Goal: Task Accomplishment & Management: Manage account settings

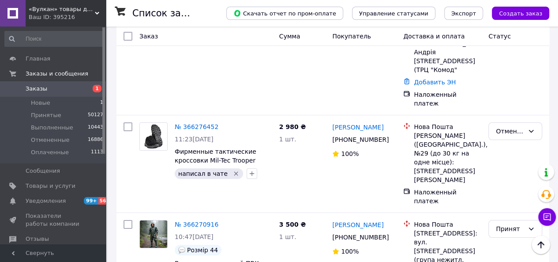
scroll to position [1590, 0]
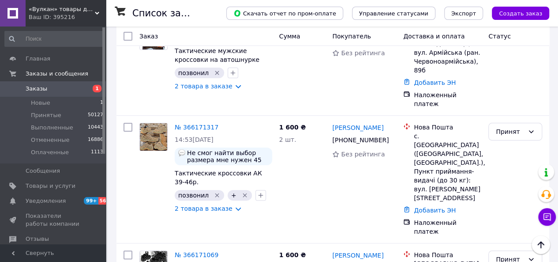
scroll to position [1723, 0]
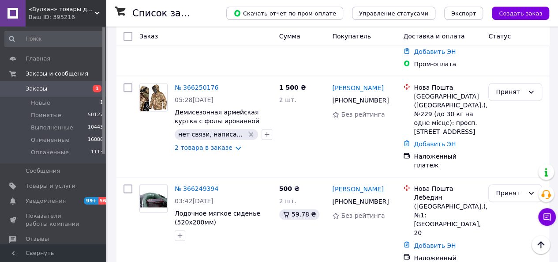
scroll to position [561, 0]
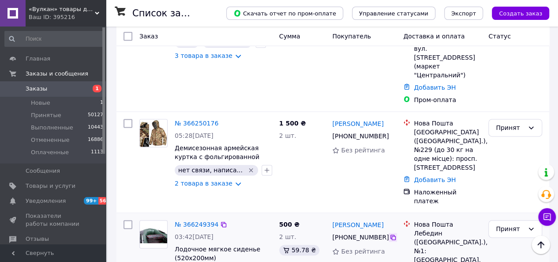
click at [390, 234] on icon at bounding box center [392, 236] width 5 height 5
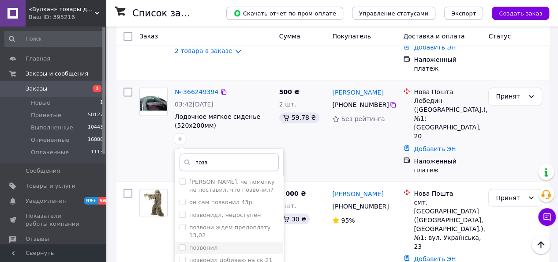
type input "позв"
click at [216, 241] on li "позвонил" at bounding box center [229, 247] width 108 height 12
checkbox input "true"
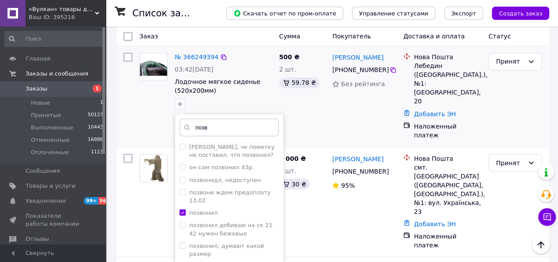
scroll to position [782, 0]
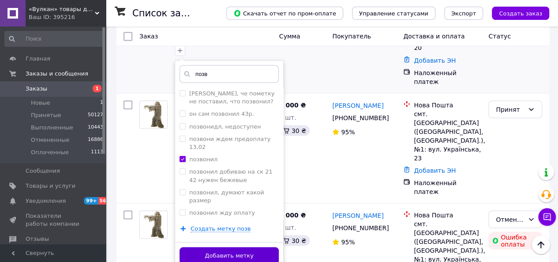
click at [225, 247] on button "Добавить метку" at bounding box center [229, 255] width 99 height 17
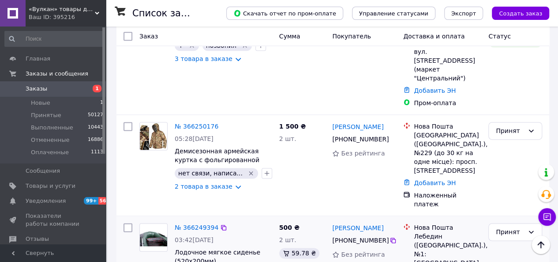
scroll to position [606, 0]
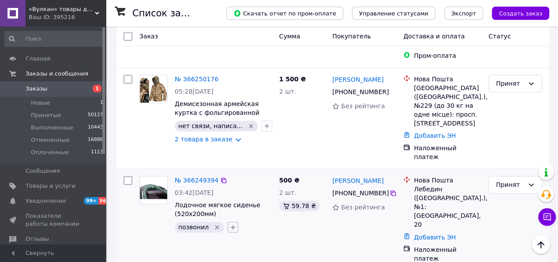
click at [232, 223] on icon "button" at bounding box center [232, 226] width 7 height 7
checkbox input "true"
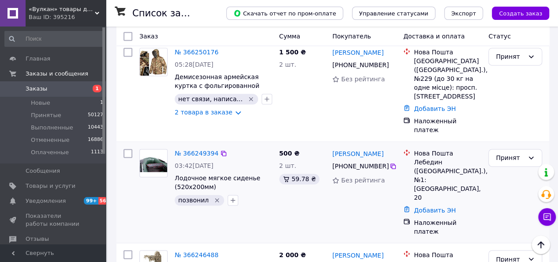
scroll to position [561, 0]
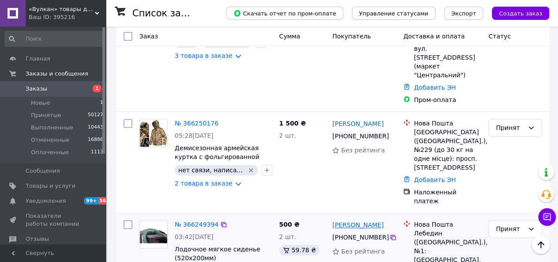
drag, startPoint x: 385, startPoint y: 146, endPoint x: 332, endPoint y: 146, distance: 52.9
click at [332, 219] on div "александр стегний" at bounding box center [364, 224] width 66 height 11
copy link "александр стегний"
click at [391, 233] on icon at bounding box center [392, 236] width 7 height 7
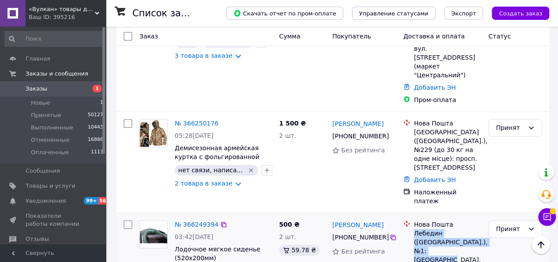
drag, startPoint x: 414, startPoint y: 157, endPoint x: 454, endPoint y: 175, distance: 44.2
click at [454, 228] on div "Лебедин (Сумська обл.), №1: площа Соборна, 20" at bounding box center [447, 250] width 67 height 44
copy div "Лебедин (Сумська обл.), №1: площа Соборна, 20"
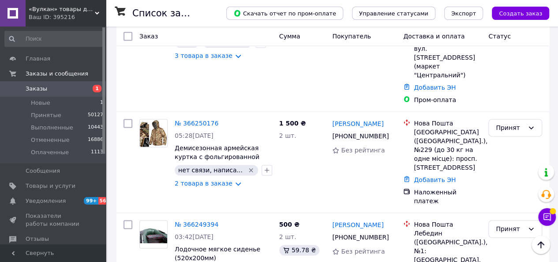
click at [273, 216] on div "№ 366249394 03:42, 12.10.2025 Лодочное мягкое сиденье (520x200мм) позвонил   +" at bounding box center [223, 248] width 105 height 64
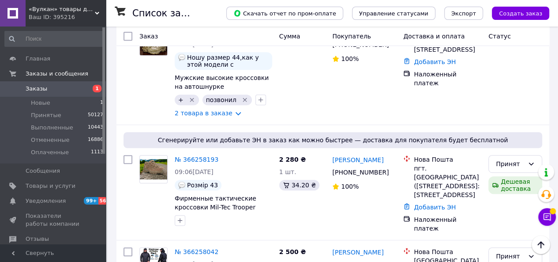
scroll to position [165, 0]
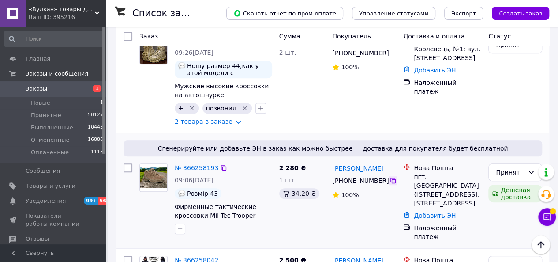
click at [389, 177] on icon at bounding box center [392, 180] width 7 height 7
click at [180, 226] on icon "button" at bounding box center [180, 228] width 5 height 5
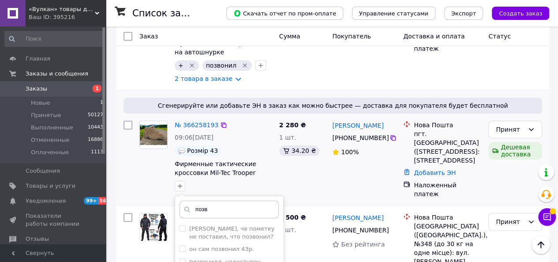
scroll to position [297, 0]
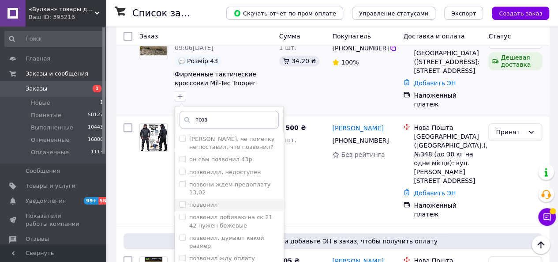
type input "позв"
click at [207, 201] on label "позвонил" at bounding box center [203, 204] width 28 height 7
checkbox input "true"
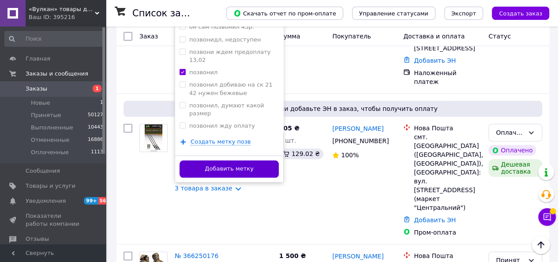
click at [247, 160] on button "Добавить метку" at bounding box center [229, 168] width 99 height 17
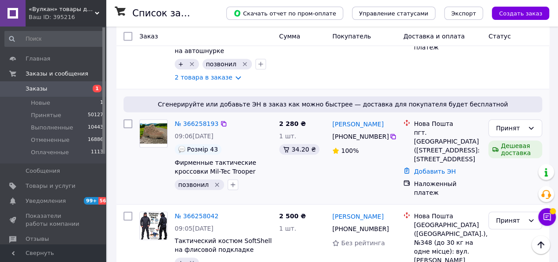
scroll to position [0, 0]
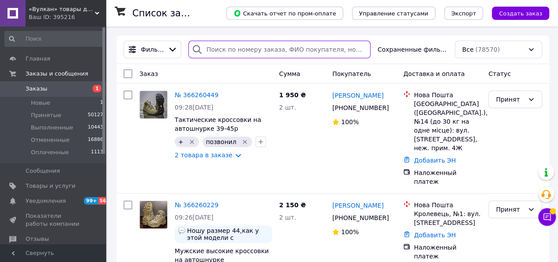
click at [266, 53] on input "search" at bounding box center [279, 50] width 182 height 18
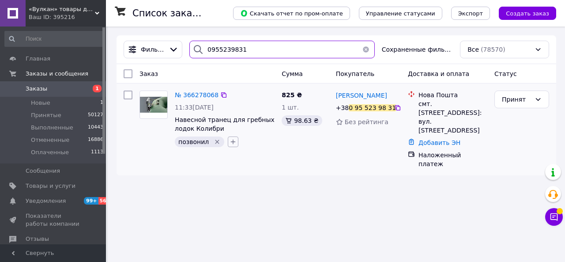
type input "0955239831"
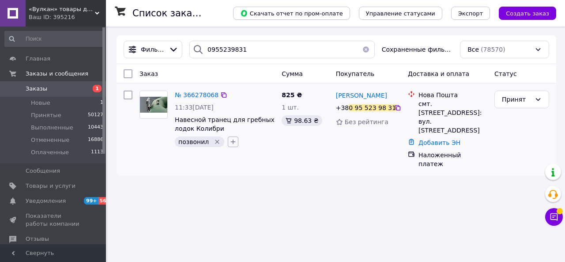
click at [228, 146] on button "button" at bounding box center [233, 141] width 11 height 11
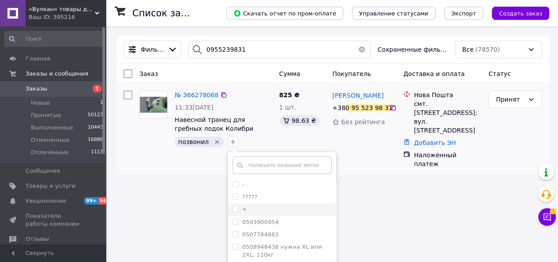
click at [232, 209] on input "+" at bounding box center [235, 209] width 6 height 6
checkbox input "true"
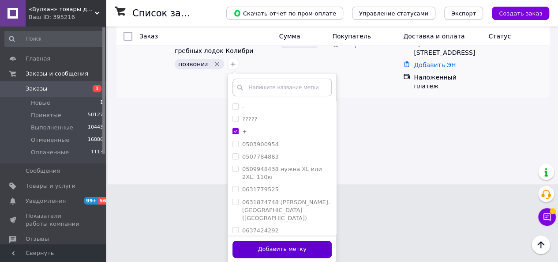
click at [275, 247] on button "Добавить метку" at bounding box center [281, 248] width 99 height 17
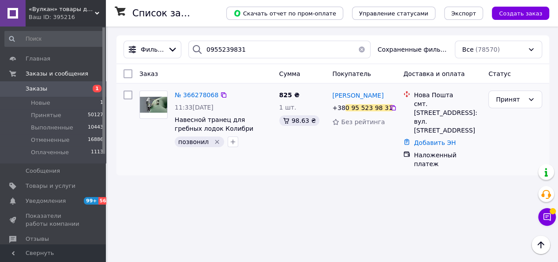
scroll to position [0, 0]
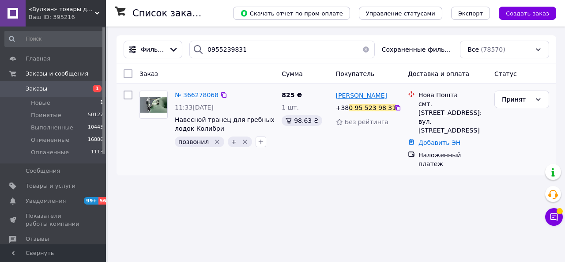
drag, startPoint x: 385, startPoint y: 97, endPoint x: 335, endPoint y: 95, distance: 49.4
click at [335, 95] on div "Богдан Кропива" at bounding box center [368, 95] width 67 height 11
copy span "Богдан Кропива"
click at [394, 108] on icon at bounding box center [397, 107] width 7 height 7
drag, startPoint x: 419, startPoint y: 104, endPoint x: 456, endPoint y: 116, distance: 38.9
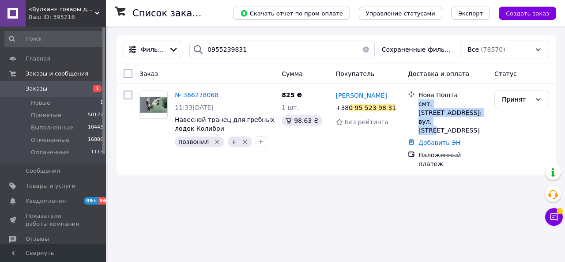
click at [456, 116] on div "смт. Голоби, №1: вул. Ткача, 19-А" at bounding box center [452, 116] width 69 height 35
copy div "смт. Голоби, №1: вул. Ткача, 19-А"
click at [365, 51] on button "button" at bounding box center [366, 50] width 18 height 18
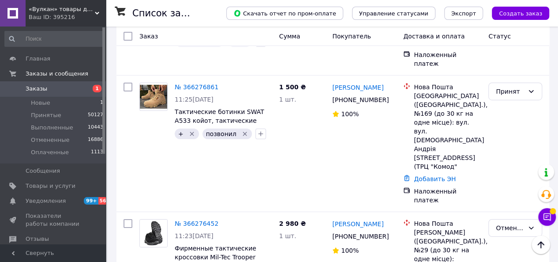
scroll to position [1590, 0]
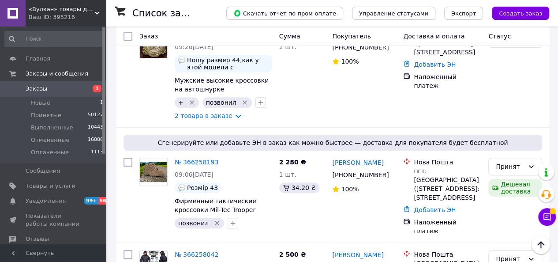
scroll to position [165, 0]
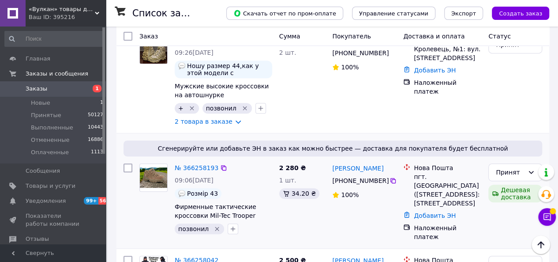
drag, startPoint x: 390, startPoint y: 153, endPoint x: 328, endPoint y: 153, distance: 61.8
click at [329, 160] on div "Буянкин Александр +380 67 520 53 47 100%" at bounding box center [364, 202] width 71 height 85
copy link "Буянкин Александр"
click at [390, 178] on icon at bounding box center [392, 180] width 5 height 5
drag, startPoint x: 413, startPoint y: 160, endPoint x: 481, endPoint y: 188, distance: 73.0
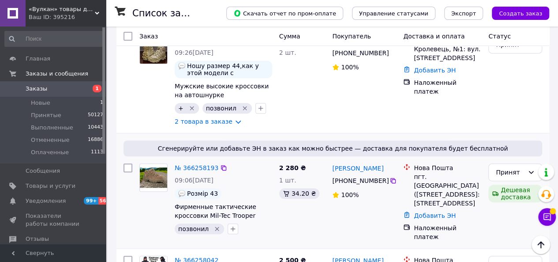
click at [481, 188] on div "пгт. Петрово (Кировоградская обл., Александрийский р-н.), №1: ул. Каштановая, 21" at bounding box center [447, 189] width 67 height 35
copy div "пгт. Петрово (Кировоградская обл., Александрийский р-н.), №1: ул. Каштановая, 21"
drag, startPoint x: 246, startPoint y: 165, endPoint x: 252, endPoint y: 165, distance: 6.2
click at [247, 176] on div "09:06, 12.10.2025" at bounding box center [223, 180] width 97 height 9
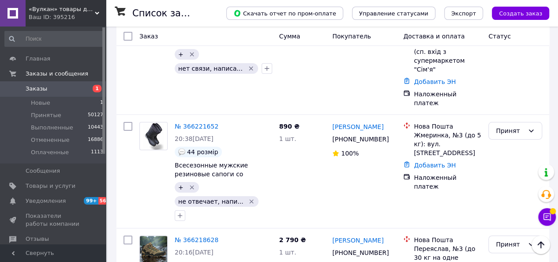
scroll to position [1664, 0]
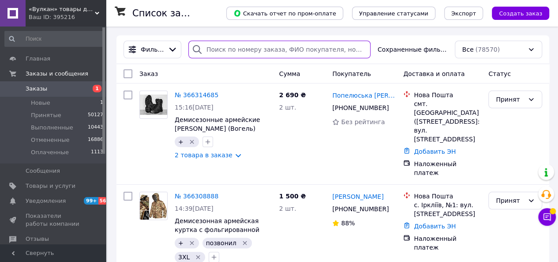
click at [236, 52] on input "search" at bounding box center [279, 50] width 182 height 18
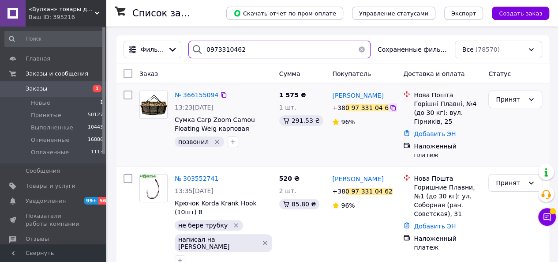
type input "0973310462"
click at [390, 109] on icon at bounding box center [392, 107] width 5 height 5
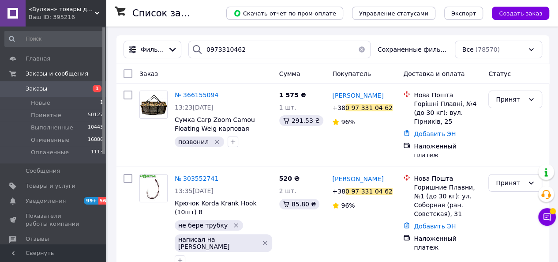
click at [362, 47] on button "button" at bounding box center [362, 50] width 18 height 18
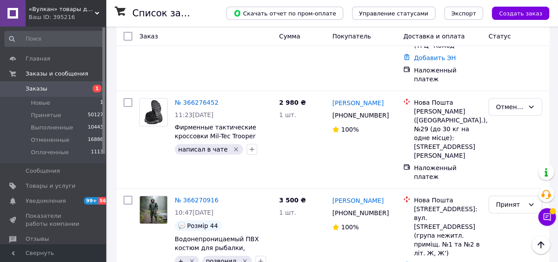
scroll to position [1590, 0]
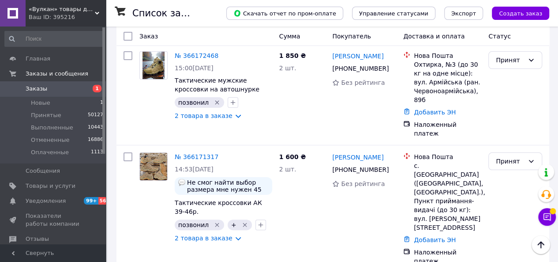
scroll to position [1723, 0]
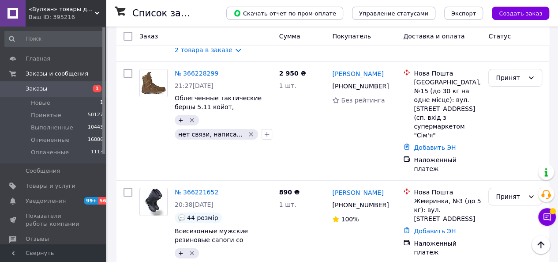
scroll to position [1664, 0]
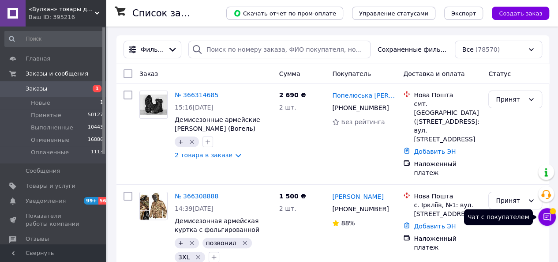
click at [547, 216] on icon at bounding box center [546, 216] width 7 height 7
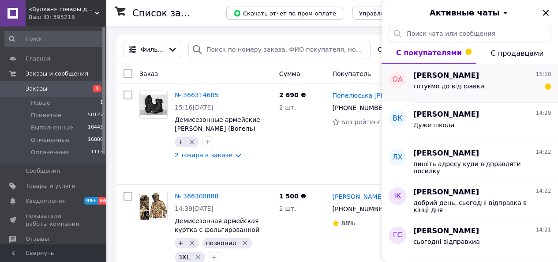
click at [463, 82] on span "готуємо до відправки" at bounding box center [448, 85] width 71 height 7
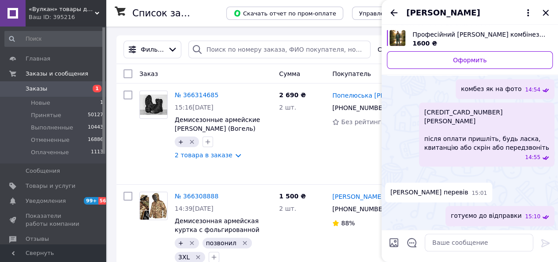
scroll to position [479, 0]
click at [548, 13] on icon "Закрыть" at bounding box center [545, 12] width 11 height 11
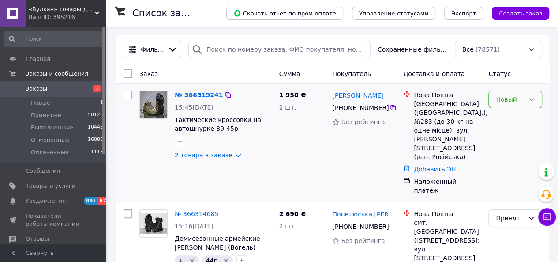
click at [529, 104] on div "Новый" at bounding box center [515, 99] width 54 height 18
click at [507, 116] on li "Принят" at bounding box center [515, 118] width 53 height 16
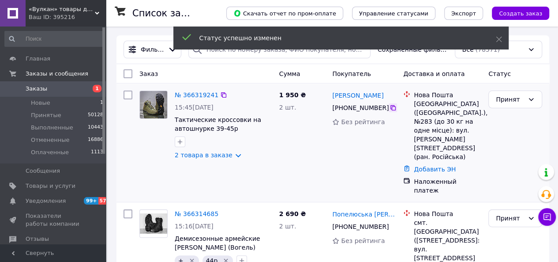
click at [389, 110] on icon at bounding box center [392, 107] width 7 height 7
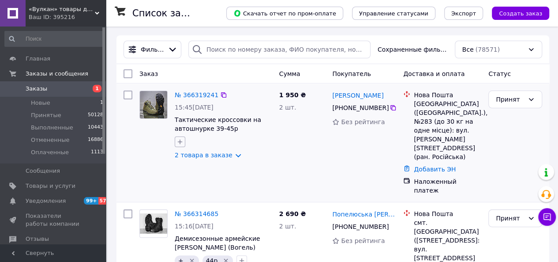
click at [181, 143] on icon "button" at bounding box center [179, 141] width 7 height 7
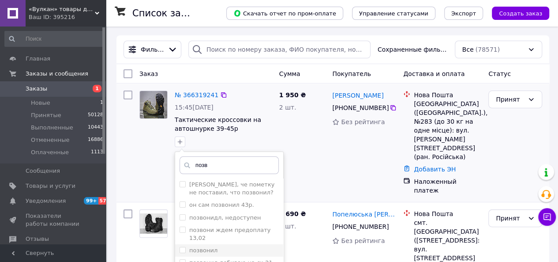
type input "позв"
click at [212, 247] on label "позвонил" at bounding box center [203, 250] width 28 height 7
checkbox input "true"
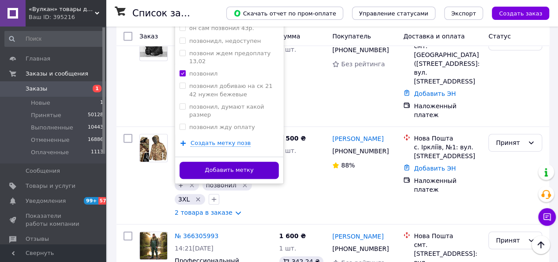
click at [244, 168] on button "Добавить метку" at bounding box center [229, 169] width 99 height 17
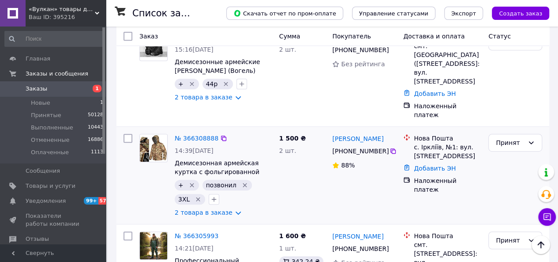
scroll to position [0, 0]
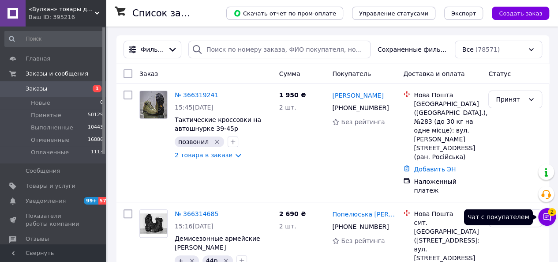
click at [553, 216] on button "Чат с покупателем 2" at bounding box center [547, 217] width 18 height 18
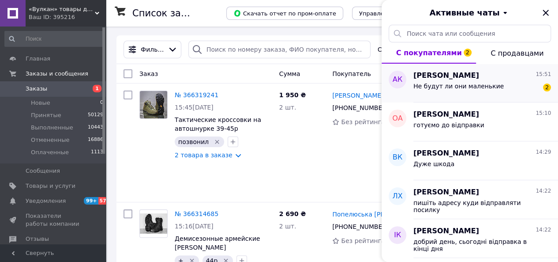
click at [485, 89] on span "Не будут ли они маленькие" at bounding box center [458, 85] width 90 height 7
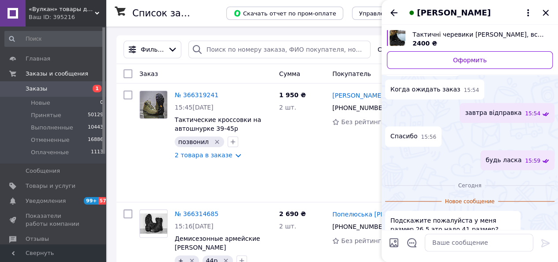
scroll to position [412, 0]
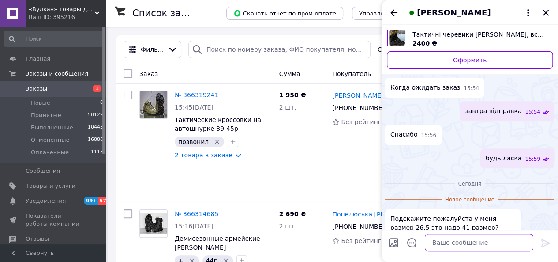
click at [447, 244] on textarea at bounding box center [479, 242] width 109 height 18
type textarea "4"
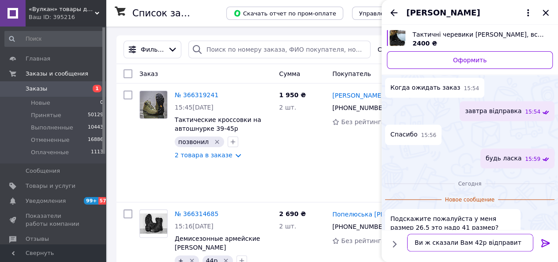
type textarea "Ви ж сказали Вам 42р відправити"
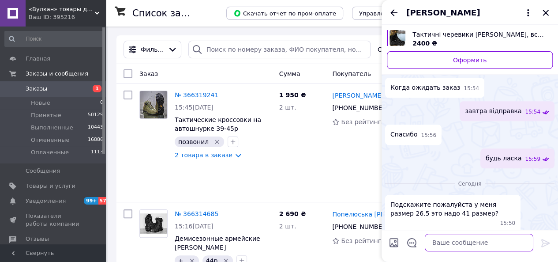
scroll to position [422, 0]
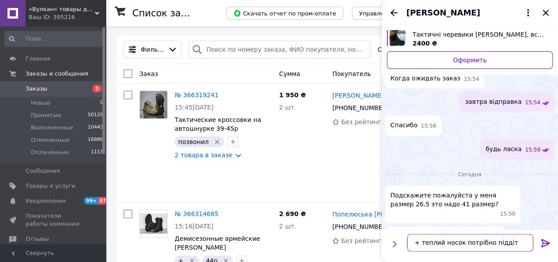
type textarea "+ теплий носок потрібно піддіти"
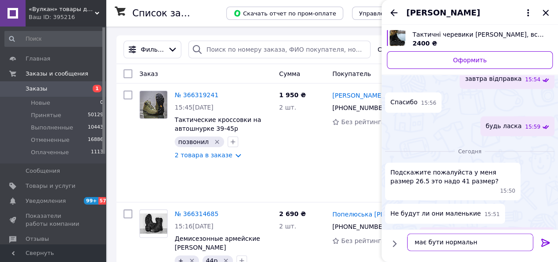
type textarea "має бути нормально"
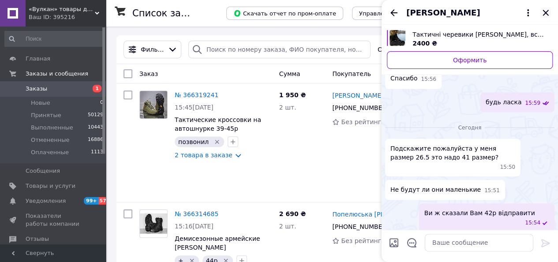
click at [545, 15] on icon "Закрыть" at bounding box center [545, 12] width 11 height 11
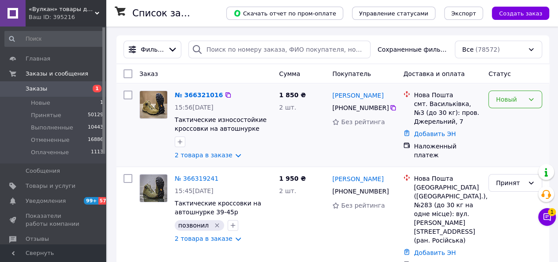
click at [512, 101] on div "Новый" at bounding box center [510, 99] width 28 height 10
click at [506, 115] on li "Принят" at bounding box center [515, 118] width 53 height 16
click at [390, 111] on icon at bounding box center [392, 107] width 7 height 7
click at [178, 144] on icon "button" at bounding box center [179, 141] width 7 height 7
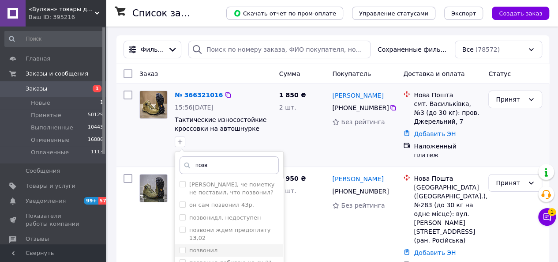
type input "позв"
click at [214, 246] on div "позвонил" at bounding box center [229, 250] width 99 height 8
checkbox input "true"
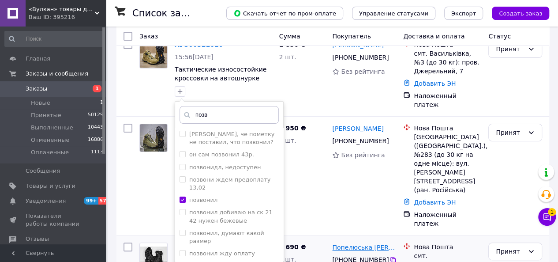
scroll to position [132, 0]
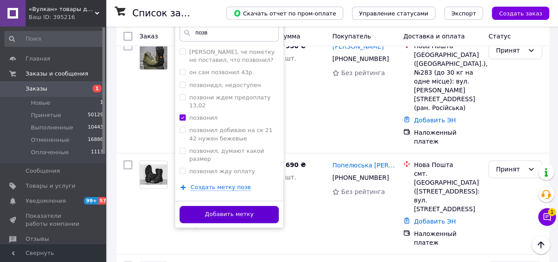
click at [247, 214] on button "Добавить метку" at bounding box center [229, 214] width 99 height 17
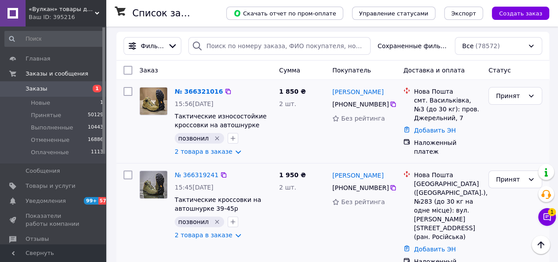
scroll to position [0, 0]
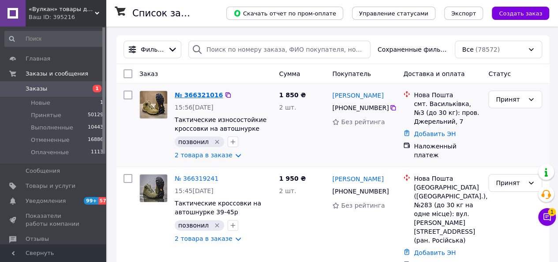
click at [206, 94] on link "№ 366321016" at bounding box center [199, 94] width 48 height 7
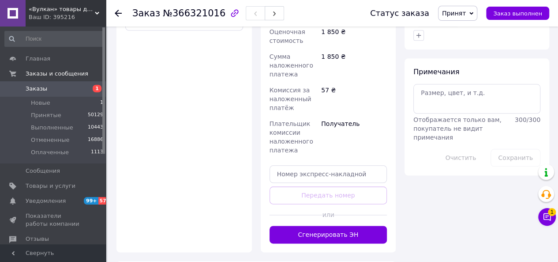
scroll to position [518, 0]
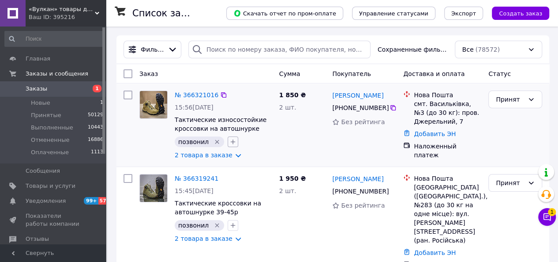
click at [231, 142] on icon "button" at bounding box center [233, 141] width 5 height 5
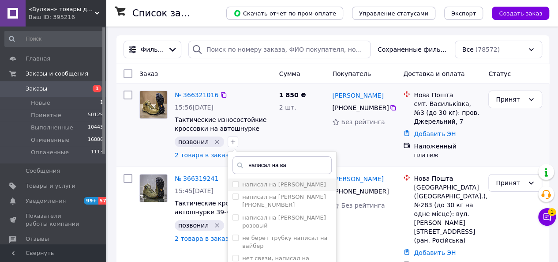
type input "написал на ва"
click at [297, 187] on div "написал на [PERSON_NAME]" at bounding box center [281, 184] width 99 height 8
checkbox input "true"
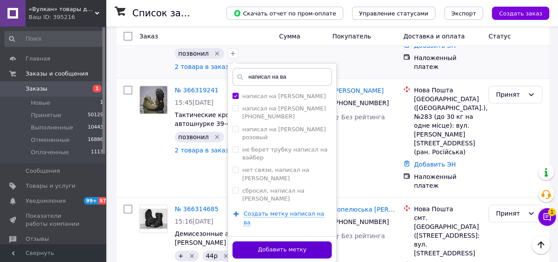
click at [290, 241] on button "Добавить метку" at bounding box center [281, 249] width 99 height 17
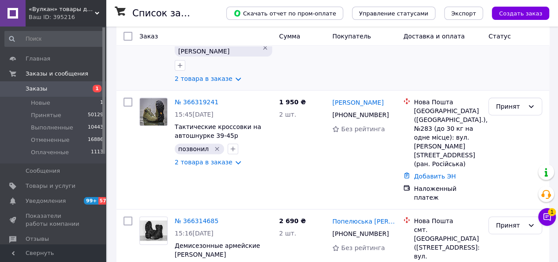
scroll to position [132, 0]
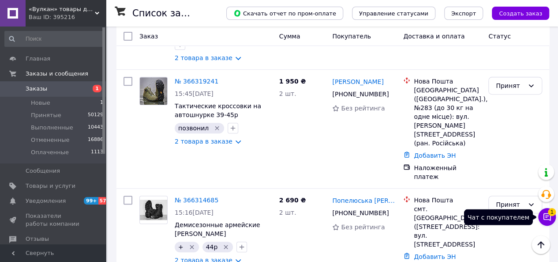
click at [544, 217] on icon at bounding box center [547, 216] width 9 height 9
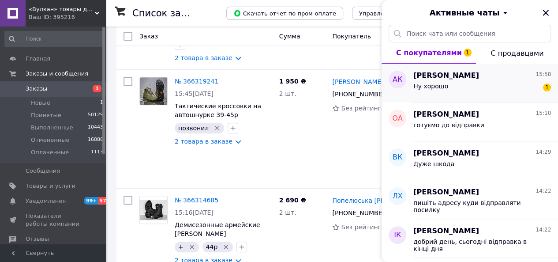
click at [470, 84] on div "Ну хорошо 1" at bounding box center [482, 88] width 138 height 14
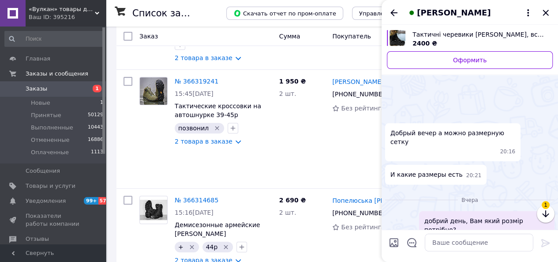
scroll to position [530, 0]
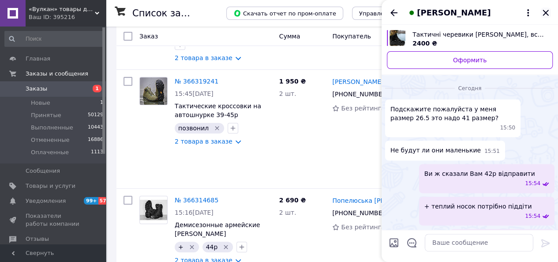
click at [544, 15] on icon "Закрыть" at bounding box center [545, 12] width 11 height 11
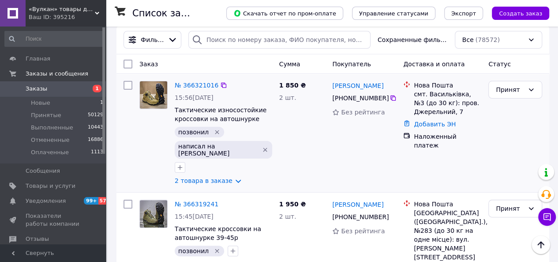
scroll to position [0, 0]
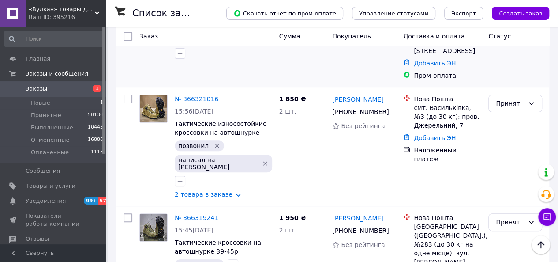
scroll to position [132, 0]
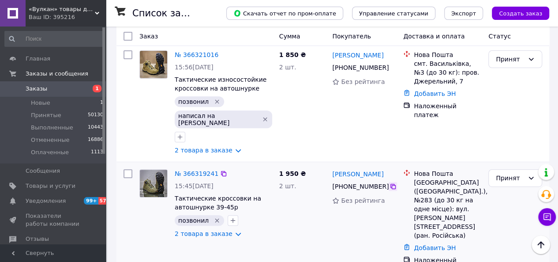
click at [389, 183] on icon at bounding box center [392, 186] width 7 height 7
drag, startPoint x: 386, startPoint y: 145, endPoint x: 331, endPoint y: 144, distance: 55.2
click at [331, 168] on div "[PERSON_NAME]" at bounding box center [364, 173] width 66 height 11
copy link "[PERSON_NAME]"
click at [389, 183] on icon at bounding box center [392, 186] width 7 height 7
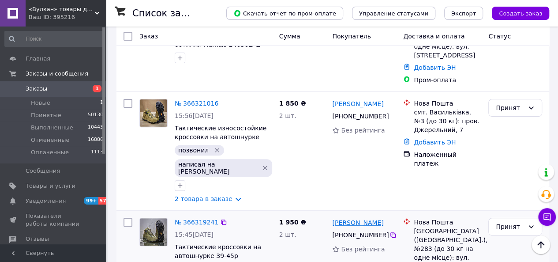
scroll to position [0, 0]
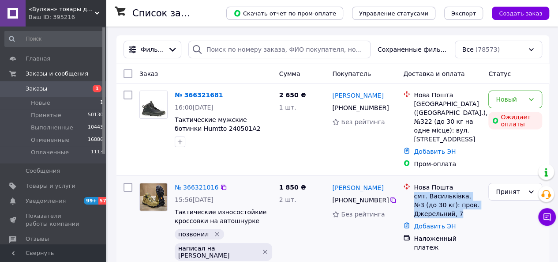
drag, startPoint x: 412, startPoint y: 187, endPoint x: 467, endPoint y: 206, distance: 57.3
click at [467, 206] on div "Нова Пошта смт. Васильківка, №3 (до 30 кг): пров. Джерельний, 7" at bounding box center [447, 200] width 71 height 35
copy div "смт. Васильківка, №3 (до 30 кг): пров. Джерельний, 7"
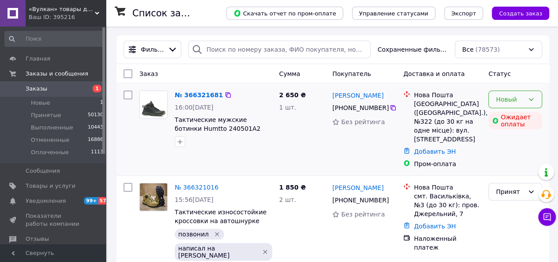
click at [534, 99] on icon at bounding box center [531, 99] width 7 height 7
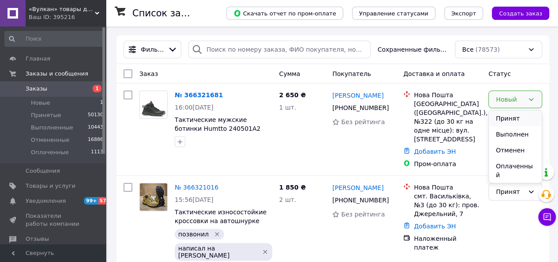
click at [512, 115] on li "Принят" at bounding box center [515, 118] width 53 height 16
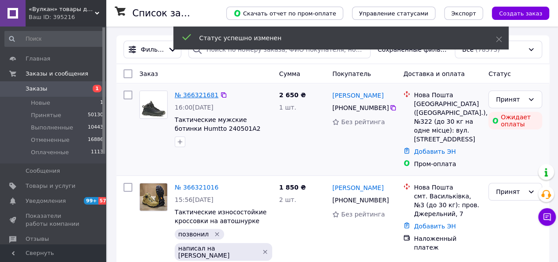
click at [202, 94] on link "№ 366321681" at bounding box center [197, 94] width 44 height 7
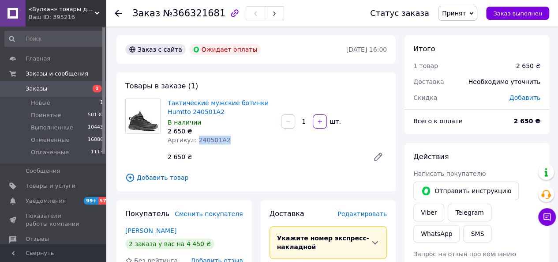
drag, startPoint x: 193, startPoint y: 139, endPoint x: 233, endPoint y: 143, distance: 39.9
click at [233, 143] on div "Артикул: 240501A2" at bounding box center [221, 139] width 106 height 9
copy span "240501A2"
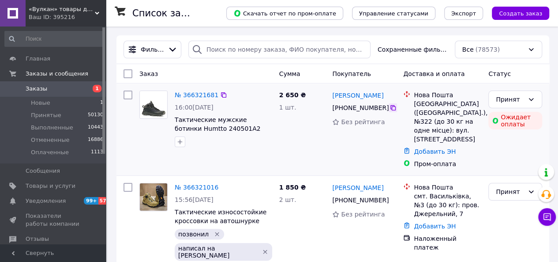
click at [389, 109] on icon at bounding box center [392, 107] width 7 height 7
click at [181, 142] on icon "button" at bounding box center [179, 141] width 7 height 7
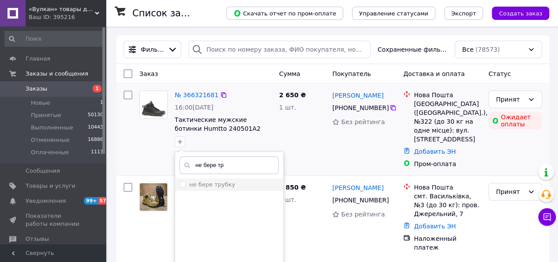
type input "не бере тр"
click at [217, 182] on label "не бере трубку" at bounding box center [212, 184] width 46 height 7
checkbox input "true"
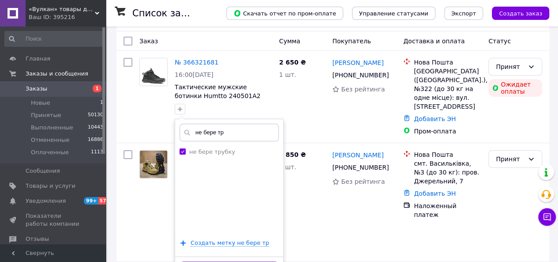
scroll to position [88, 0]
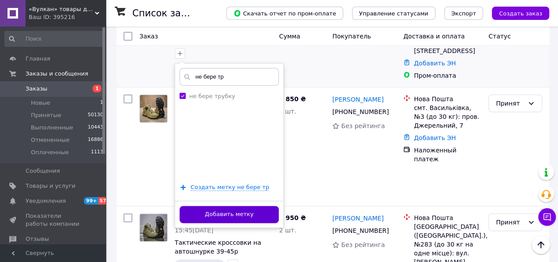
click at [238, 214] on button "Добавить метку" at bounding box center [229, 214] width 99 height 17
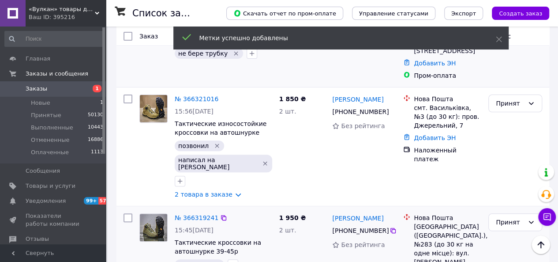
scroll to position [0, 0]
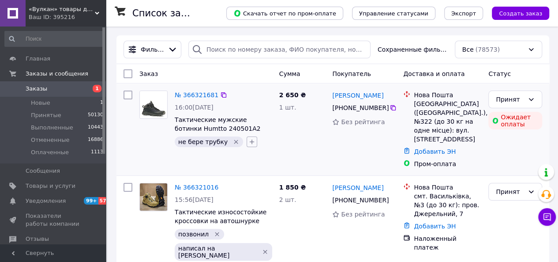
click at [248, 142] on icon "button" at bounding box center [251, 141] width 7 height 7
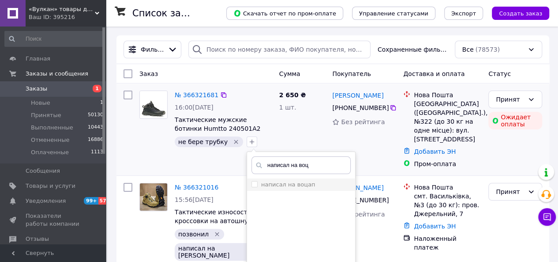
type input "написал на воц"
click at [299, 187] on label "написал на воцап" at bounding box center [288, 184] width 54 height 7
checkbox input "true"
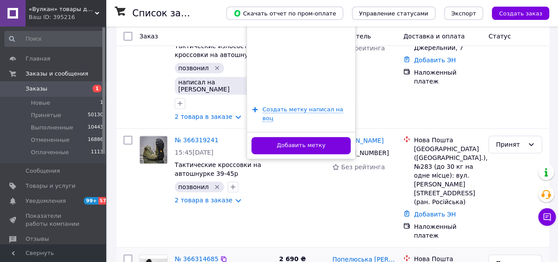
scroll to position [176, 0]
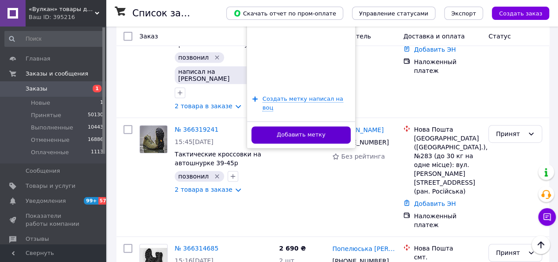
click at [306, 126] on button "Добавить метку" at bounding box center [300, 134] width 99 height 17
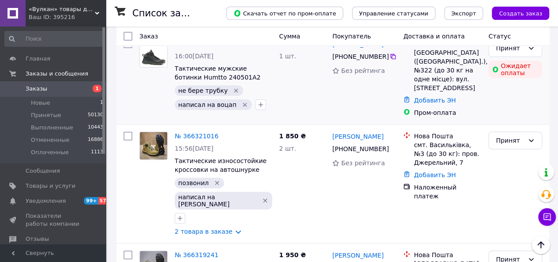
scroll to position [0, 0]
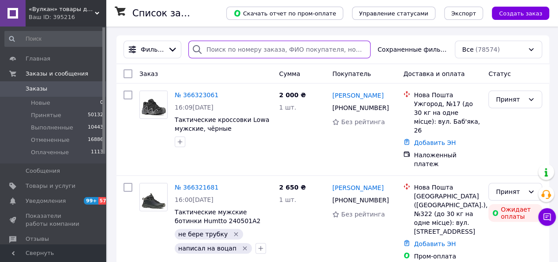
click at [224, 52] on input "search" at bounding box center [279, 50] width 182 height 18
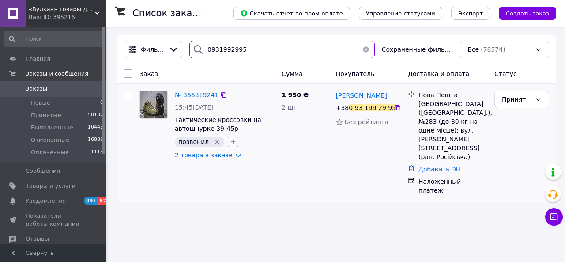
type input "0931992995"
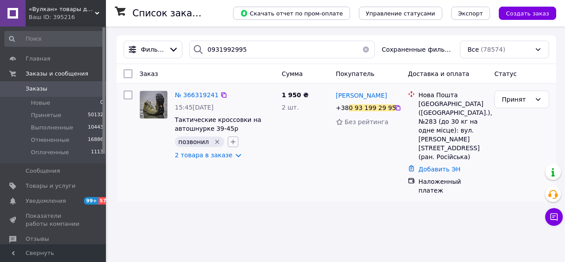
click at [230, 143] on icon "button" at bounding box center [232, 141] width 7 height 7
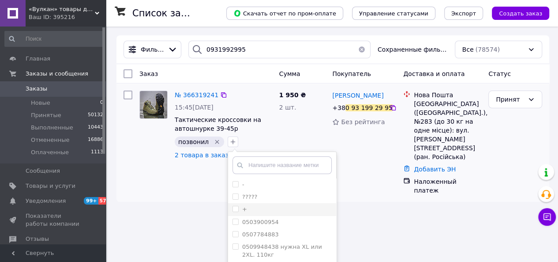
click at [232, 210] on input "+" at bounding box center [235, 209] width 6 height 6
checkbox input "true"
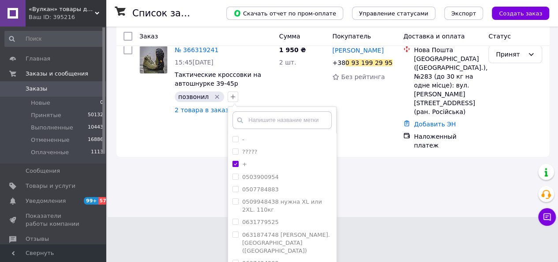
scroll to position [78, 0]
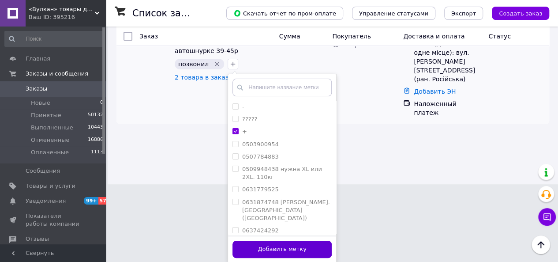
click at [289, 242] on button "Добавить метку" at bounding box center [281, 248] width 99 height 17
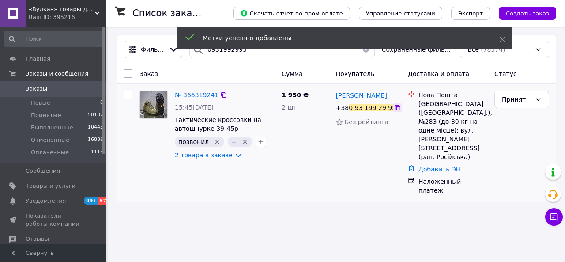
click at [395, 107] on icon at bounding box center [397, 107] width 5 height 5
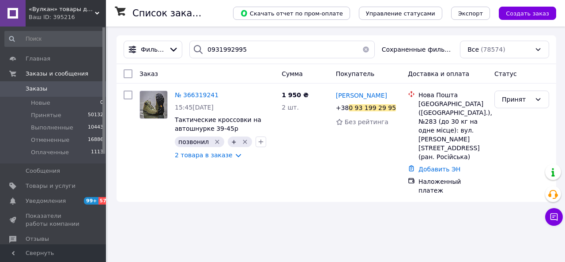
click at [369, 48] on button "button" at bounding box center [366, 50] width 18 height 18
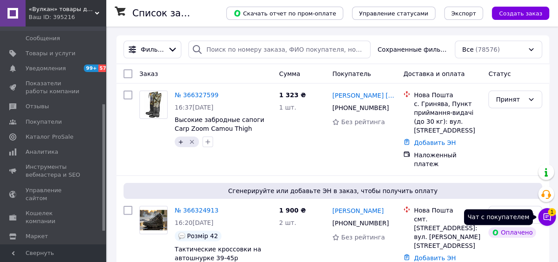
click at [547, 218] on icon at bounding box center [547, 216] width 9 height 9
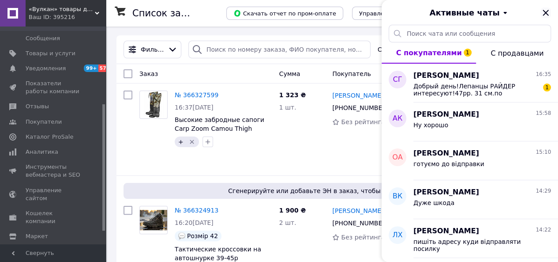
click at [545, 13] on icon "Закрыть" at bounding box center [546, 13] width 6 height 6
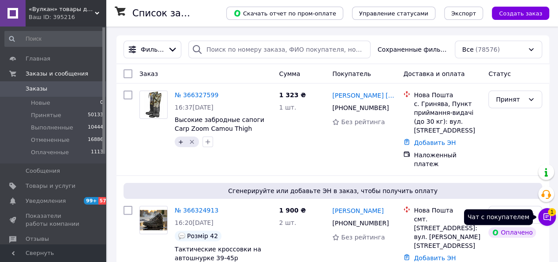
click at [551, 221] on button "Чат с покупателем 1" at bounding box center [547, 217] width 18 height 18
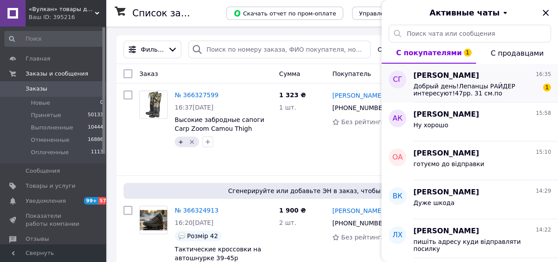
click at [490, 90] on span "Добрый день!Лепанцы РАЙДЕР интересуют!47рр. 31 см.по стельке...Какие варианты м…" at bounding box center [475, 89] width 125 height 14
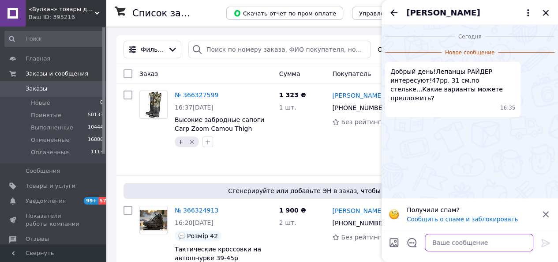
click at [444, 243] on textarea at bounding box center [479, 242] width 109 height 18
type textarea "l"
type textarea "б"
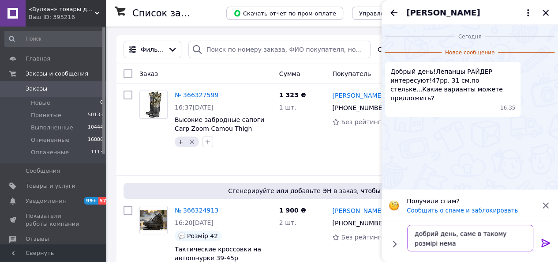
type textarea "добрий день, саме в такому розмірі немає"
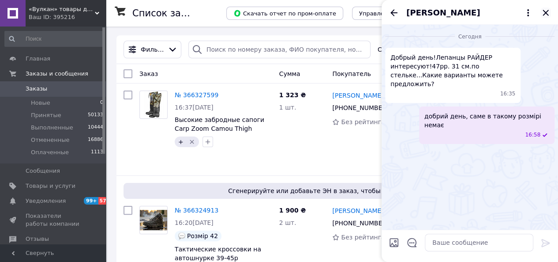
click at [545, 15] on icon "Закрыть" at bounding box center [545, 12] width 11 height 11
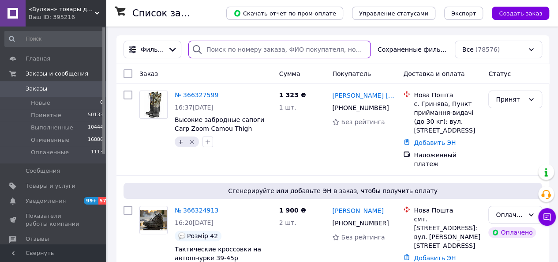
click at [316, 46] on input "search" at bounding box center [279, 50] width 182 height 18
paste input "380675205347"
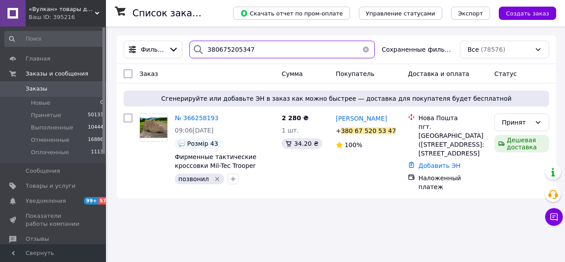
type input "380675205347"
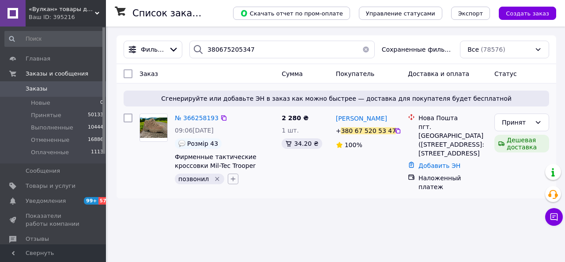
click at [229, 178] on icon "button" at bounding box center [232, 178] width 7 height 7
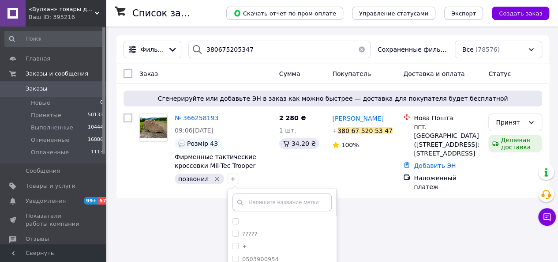
drag, startPoint x: 231, startPoint y: 243, endPoint x: 362, endPoint y: 230, distance: 131.2
click at [232, 243] on input "+" at bounding box center [235, 246] width 6 height 6
checkbox input "true"
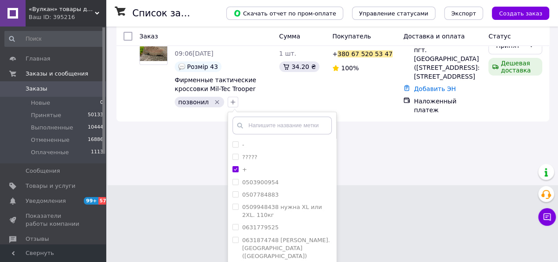
scroll to position [115, 0]
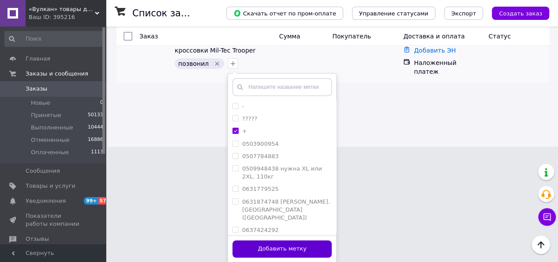
click at [262, 247] on button "Добавить метку" at bounding box center [281, 248] width 99 height 17
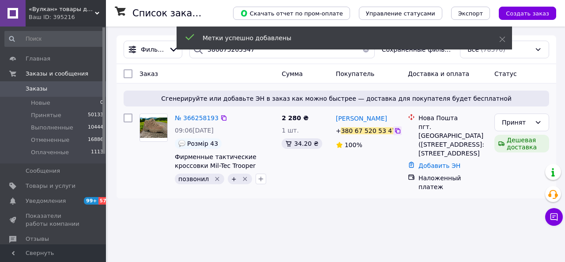
click at [394, 129] on icon at bounding box center [397, 130] width 7 height 7
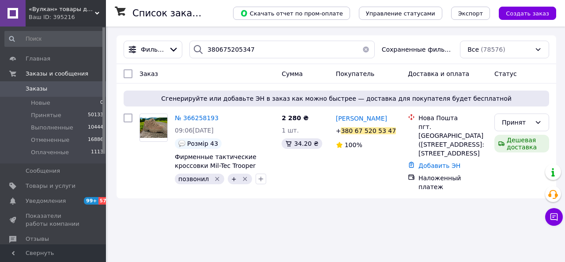
click at [367, 47] on button "button" at bounding box center [366, 50] width 18 height 18
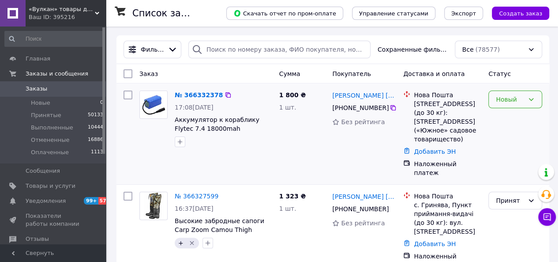
click at [523, 100] on div "Новый" at bounding box center [510, 99] width 28 height 10
click at [513, 116] on li "Принят" at bounding box center [515, 118] width 53 height 16
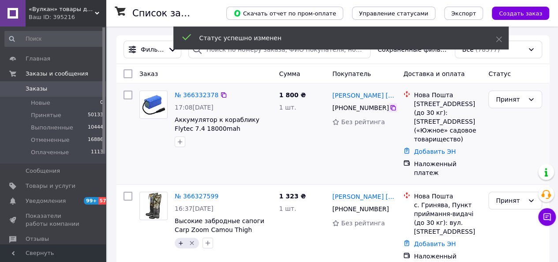
click at [390, 106] on icon at bounding box center [392, 107] width 5 height 5
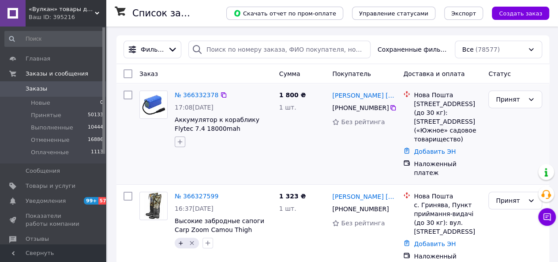
click at [178, 142] on icon "button" at bounding box center [180, 141] width 5 height 5
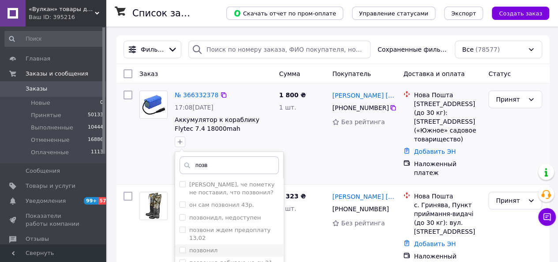
type input "позв"
drag, startPoint x: 213, startPoint y: 242, endPoint x: 295, endPoint y: 208, distance: 89.2
click at [213, 247] on label "позвонил" at bounding box center [203, 250] width 28 height 7
checkbox input "true"
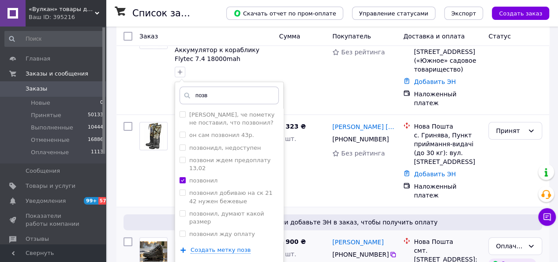
scroll to position [132, 0]
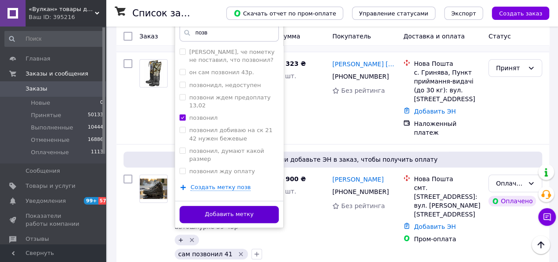
click at [231, 218] on button "Добавить метку" at bounding box center [229, 214] width 99 height 17
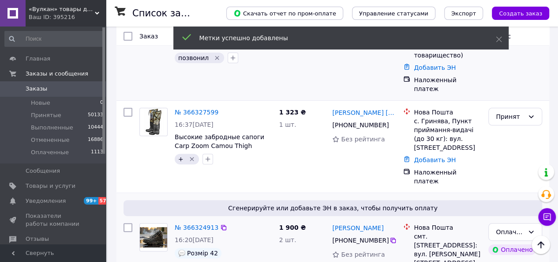
scroll to position [0, 0]
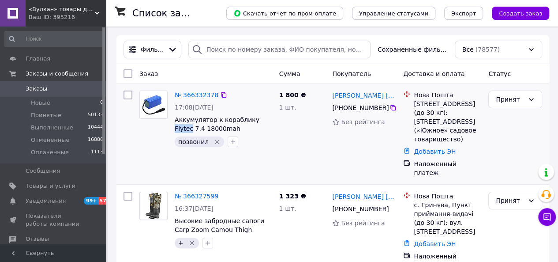
drag, startPoint x: 249, startPoint y: 114, endPoint x: 266, endPoint y: 116, distance: 16.9
click at [266, 116] on div "№ 366332378 17:08, 12.10.2025 Аккумулятор к кораблику Flytec 7.4 18000mah позво…" at bounding box center [223, 119] width 105 height 64
copy span "Flytec"
drag, startPoint x: 331, startPoint y: 96, endPoint x: 379, endPoint y: 95, distance: 48.5
click at [379, 95] on div "[PERSON_NAME] [PERSON_NAME]" at bounding box center [364, 95] width 66 height 11
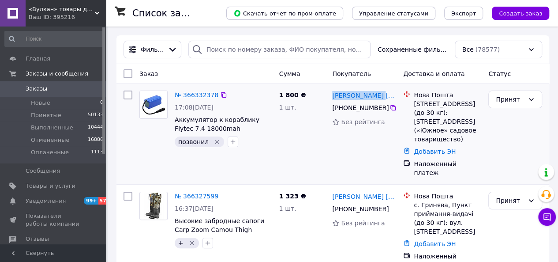
copy link "Борис Демченко"
click at [389, 107] on icon at bounding box center [392, 107] width 7 height 7
drag, startPoint x: 413, startPoint y: 101, endPoint x: 471, endPoint y: 137, distance: 68.2
click at [471, 137] on div "Нова Пошта Киев (Киевская обл.), №107 (до 30 кг): ул. Садовая, 164, д. 36а («Юж…" at bounding box center [447, 116] width 71 height 53
copy div "[GEOGRAPHIC_DATA] ([GEOGRAPHIC_DATA].), №107 (до 30 кг): ул. [STREET_ADDRESS] (…"
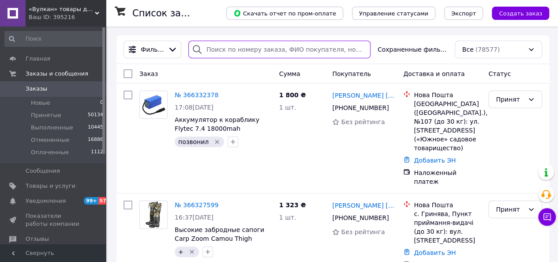
click at [237, 54] on input "search" at bounding box center [279, 50] width 182 height 18
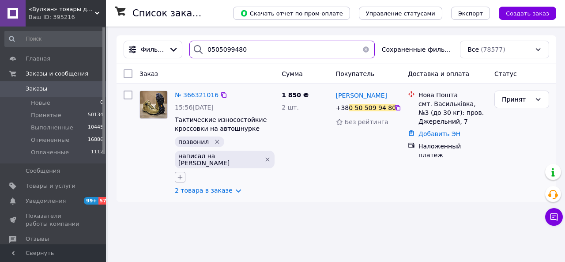
type input "0505099480"
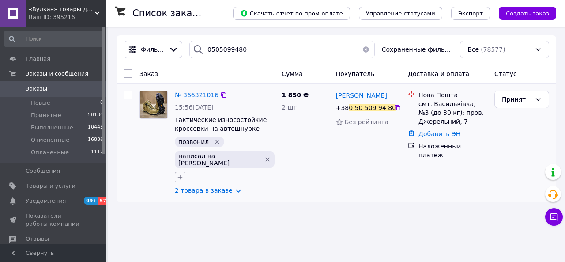
click at [183, 173] on icon "button" at bounding box center [179, 176] width 7 height 7
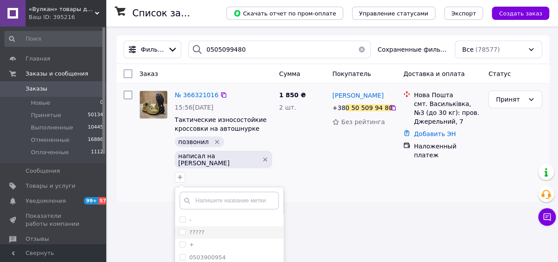
drag, startPoint x: 258, startPoint y: 220, endPoint x: 304, endPoint y: 213, distance: 46.8
click at [185, 241] on input "+" at bounding box center [183, 244] width 6 height 6
checkbox input "true"
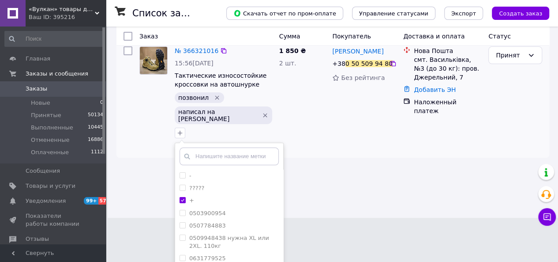
scroll to position [88, 0]
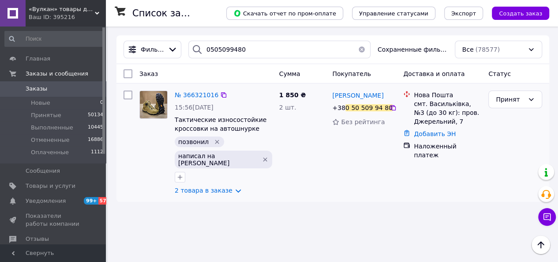
scroll to position [0, 0]
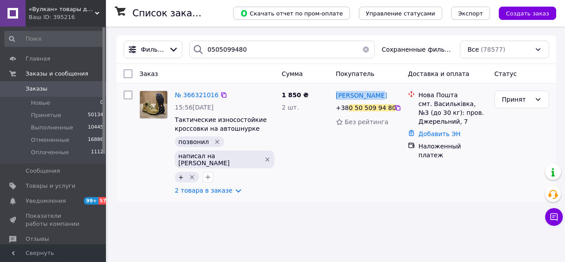
drag, startPoint x: 378, startPoint y: 95, endPoint x: 333, endPoint y: 94, distance: 45.0
click at [333, 94] on div "Андрей Новик +38 0 50 509 94 80 Без рейтинга" at bounding box center [368, 142] width 72 height 111
copy span "[PERSON_NAME]"
click at [394, 109] on icon at bounding box center [397, 107] width 7 height 7
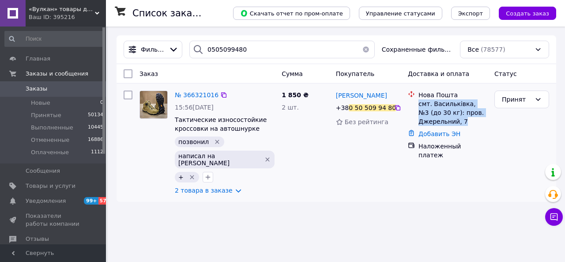
drag, startPoint x: 417, startPoint y: 103, endPoint x: 466, endPoint y: 127, distance: 53.9
click at [466, 127] on li "Нова Пошта смт. Васильківка, №3 (до 30 кг): пров. Джерельний, 7" at bounding box center [447, 108] width 79 height 39
copy div "смт. Васильківка, №3 (до 30 кг): пров. Джерельний, 7"
click at [367, 50] on button "button" at bounding box center [366, 50] width 18 height 18
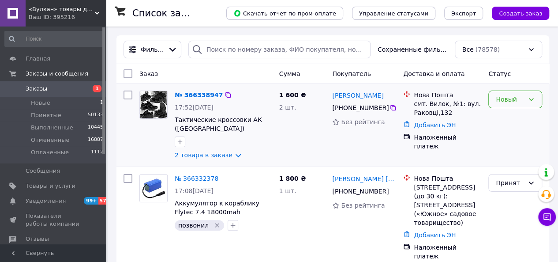
click at [525, 96] on div "Новый" at bounding box center [515, 99] width 54 height 18
click at [516, 112] on li "Принят" at bounding box center [515, 118] width 53 height 16
click at [389, 107] on icon at bounding box center [392, 107] width 7 height 7
click at [181, 144] on icon "button" at bounding box center [179, 141] width 7 height 7
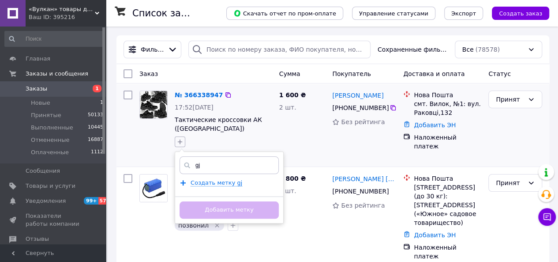
type input "g"
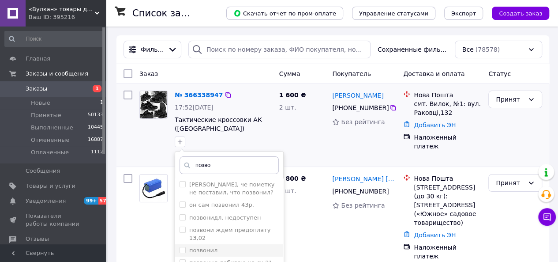
type input "позво"
click at [219, 246] on div "позвонил" at bounding box center [229, 250] width 99 height 8
checkbox input "true"
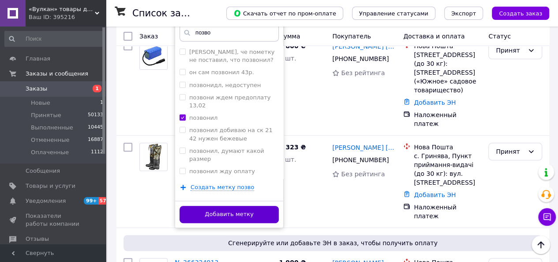
click at [250, 212] on button "Добавить метку" at bounding box center [229, 214] width 99 height 17
